Goal: Obtain resource: Download file/media

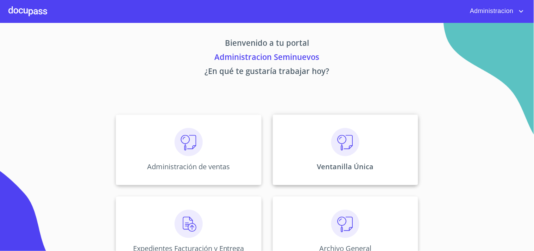
click at [294, 127] on div "Ventanilla Única" at bounding box center [345, 149] width 145 height 70
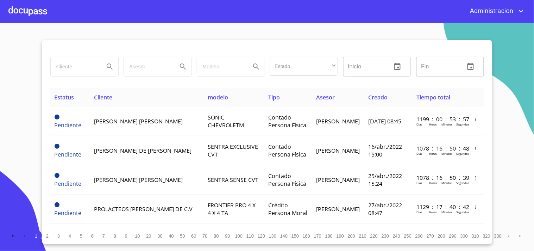
click at [76, 64] on input "search" at bounding box center [75, 66] width 48 height 19
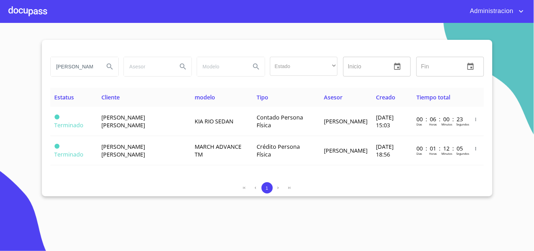
type input "ana cecilia"
drag, startPoint x: 83, startPoint y: 67, endPoint x: 0, endPoint y: 52, distance: 84.2
click at [0, 52] on section "ana cecilia Estado ​ ​ Inicio ​ Fin ​ Estatus Cliente modelo Tipo Asesor Creado…" at bounding box center [267, 137] width 534 height 228
type input "PF CREATIVO"
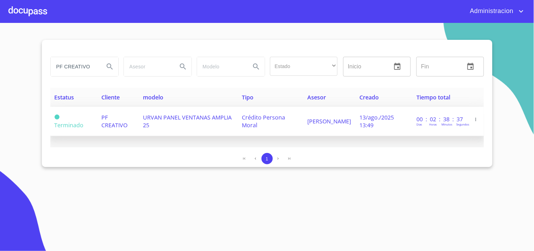
click at [122, 124] on span "PF CREATIVO" at bounding box center [114, 120] width 26 height 15
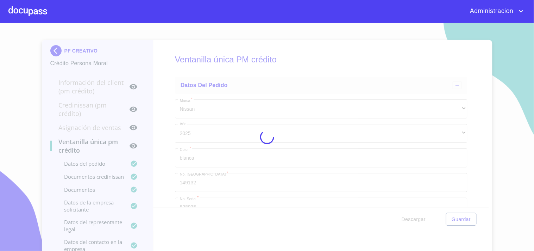
type input "3 de sep. de 2021"
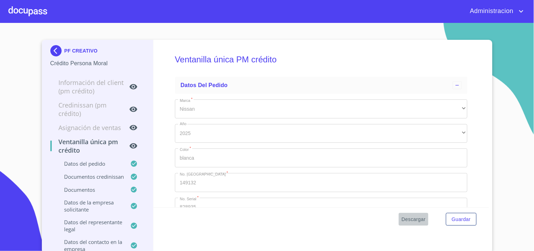
click at [409, 216] on span "Descargar" at bounding box center [414, 219] width 24 height 9
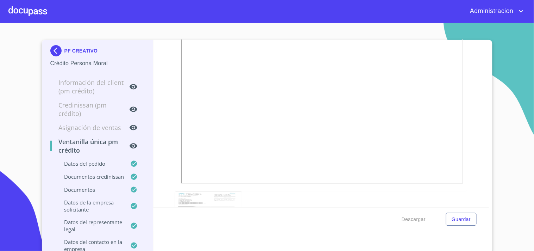
scroll to position [555, 0]
click at [50, 51] on img at bounding box center [57, 50] width 14 height 11
